Goal: Check status: Check status

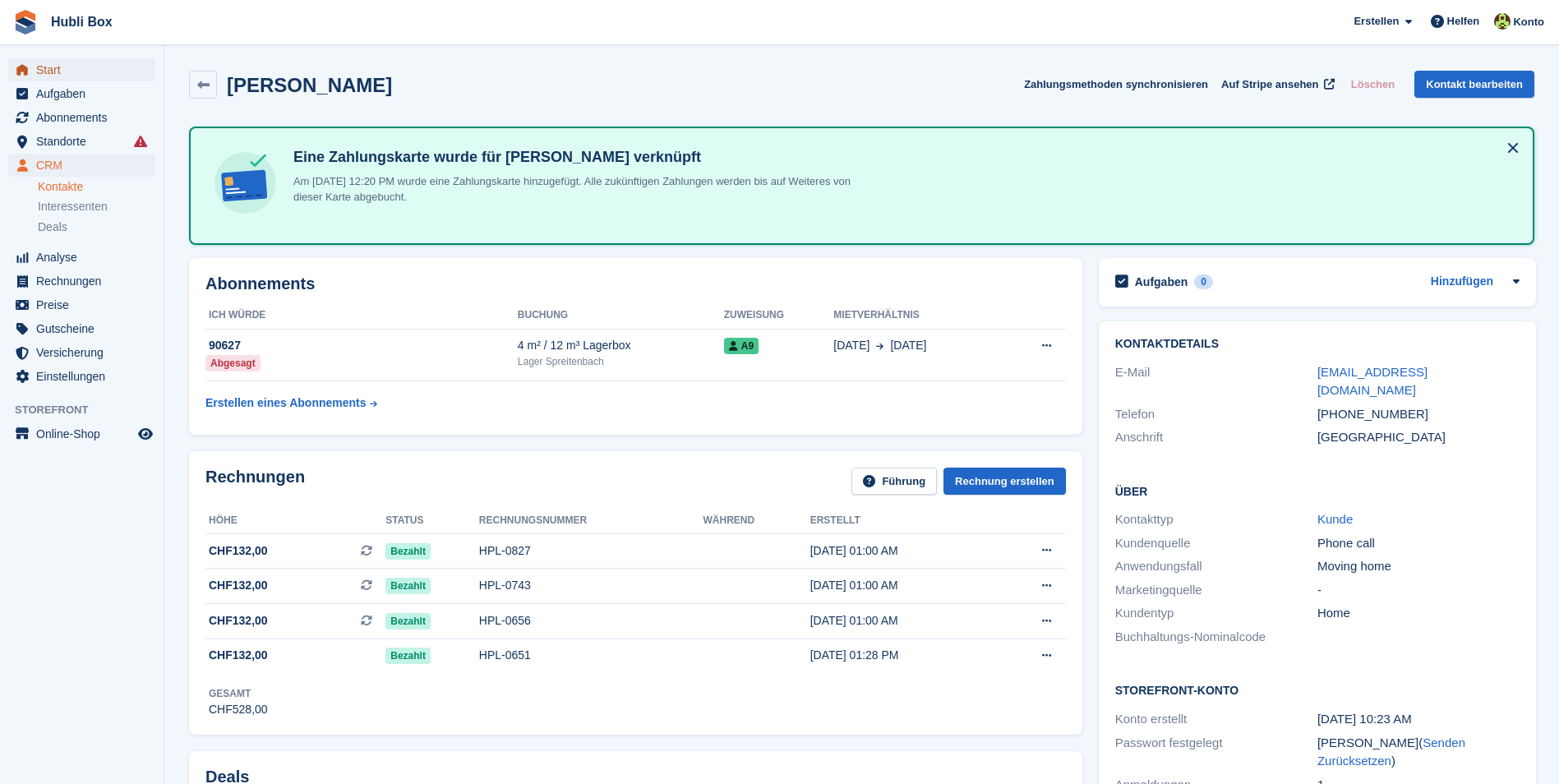
click at [79, 75] on span "Start" at bounding box center [85, 70] width 99 height 23
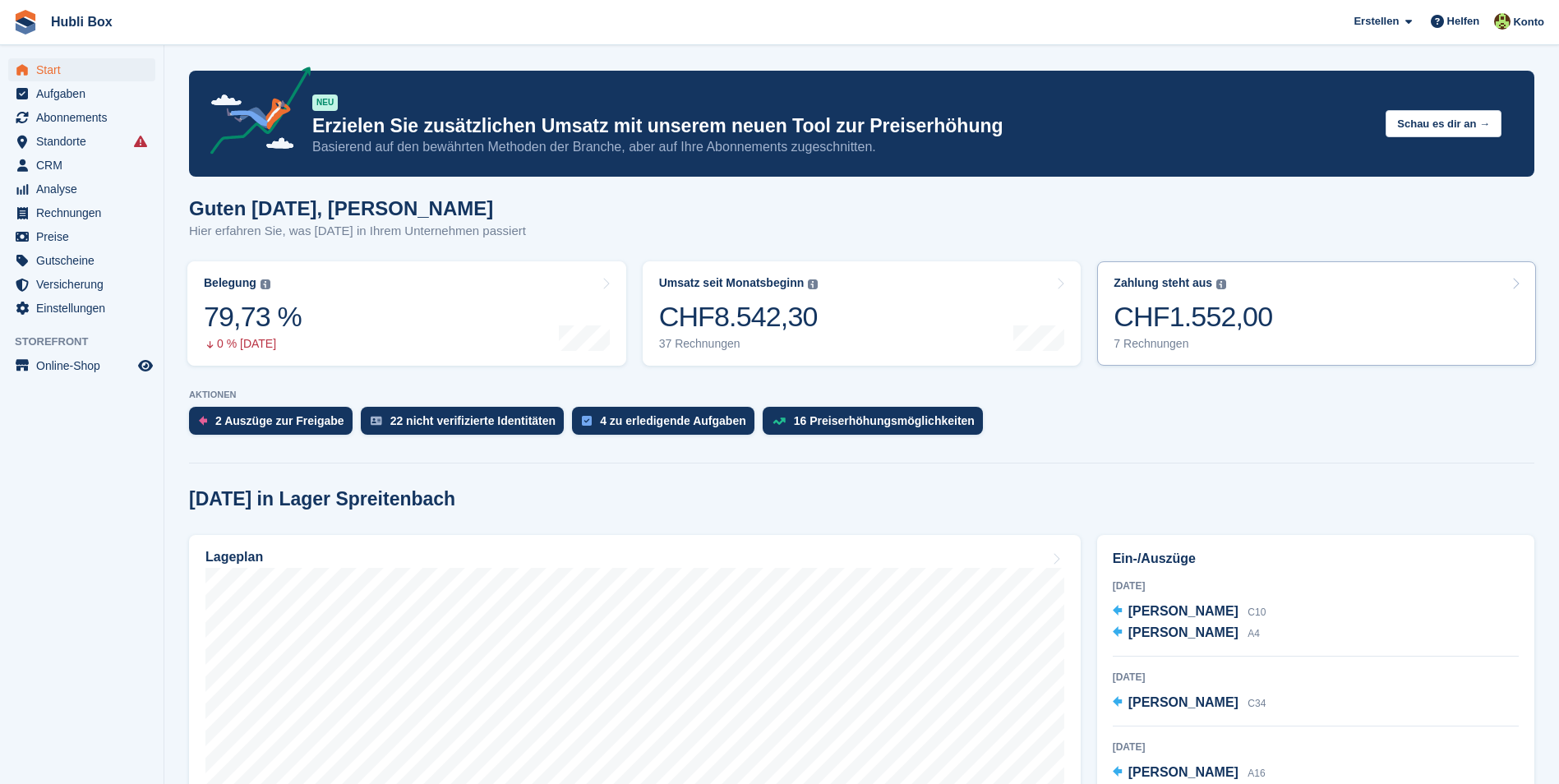
click at [1266, 320] on link "Zahlung steht aus Der gesamte ausstehende Saldo aller offenen Rechnungen. CHF1.…" at bounding box center [1317, 313] width 439 height 105
